Goal: Task Accomplishment & Management: Manage account settings

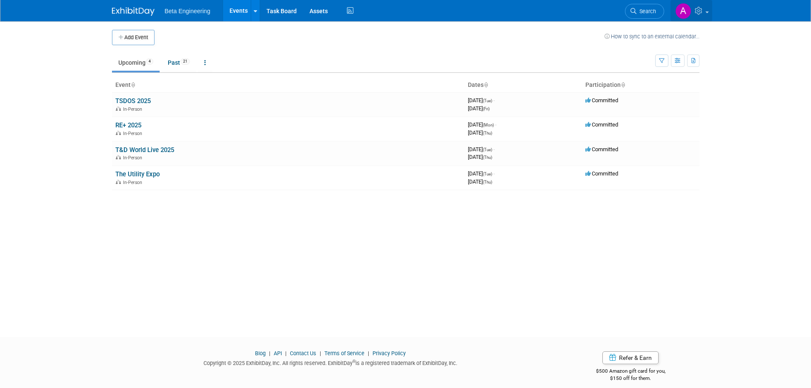
click at [698, 12] on icon at bounding box center [700, 11] width 10 height 8
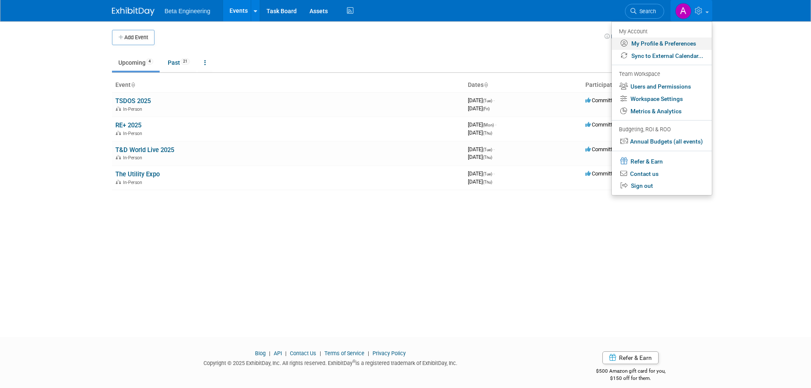
click at [648, 46] on link "My Profile & Preferences" at bounding box center [662, 43] width 100 height 12
